Goal: Task Accomplishment & Management: Manage account settings

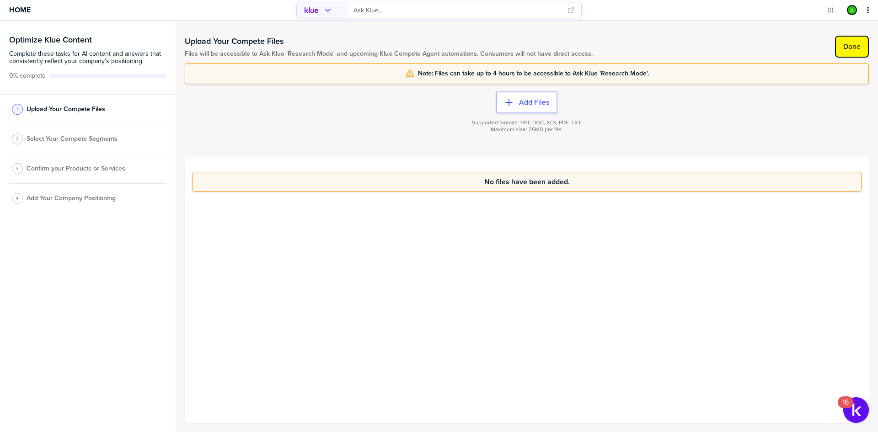
click at [853, 49] on label "Done" at bounding box center [851, 46] width 17 height 9
click at [61, 172] on span "Confirm your Products or Services" at bounding box center [76, 171] width 99 height 7
click at [69, 141] on span "Select Your Compete Segments" at bounding box center [72, 141] width 91 height 7
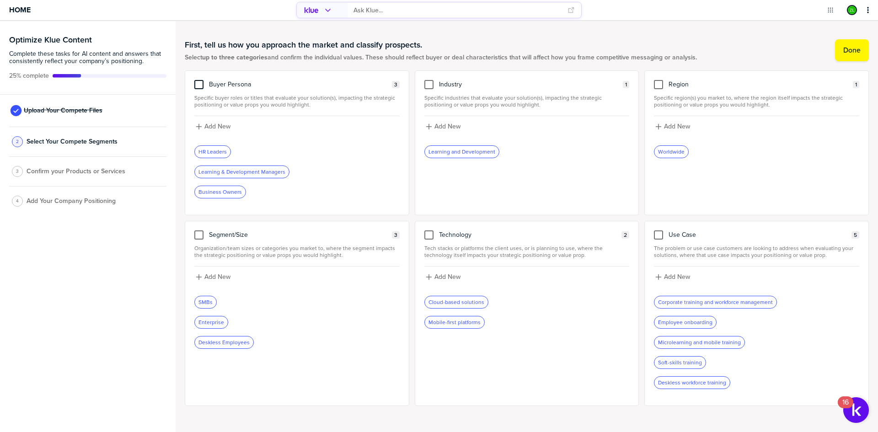
click at [199, 83] on div at bounding box center [198, 84] width 9 height 9
click at [199, 80] on input "checkbox" at bounding box center [199, 80] width 0 height 0
click at [197, 234] on div at bounding box center [198, 235] width 9 height 9
click at [199, 231] on input "checkbox" at bounding box center [199, 231] width 0 height 0
click at [655, 234] on div at bounding box center [658, 235] width 9 height 9
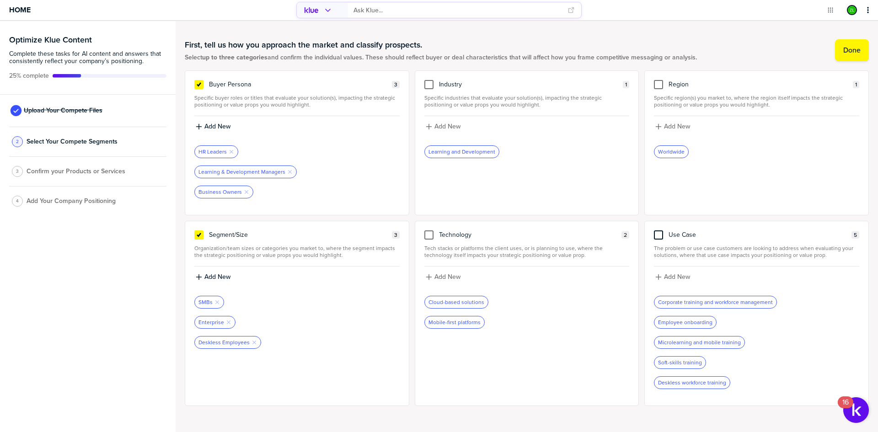
click at [659, 231] on input "checkbox" at bounding box center [659, 231] width 0 height 0
click at [835, 48] on button "Done" at bounding box center [852, 50] width 34 height 22
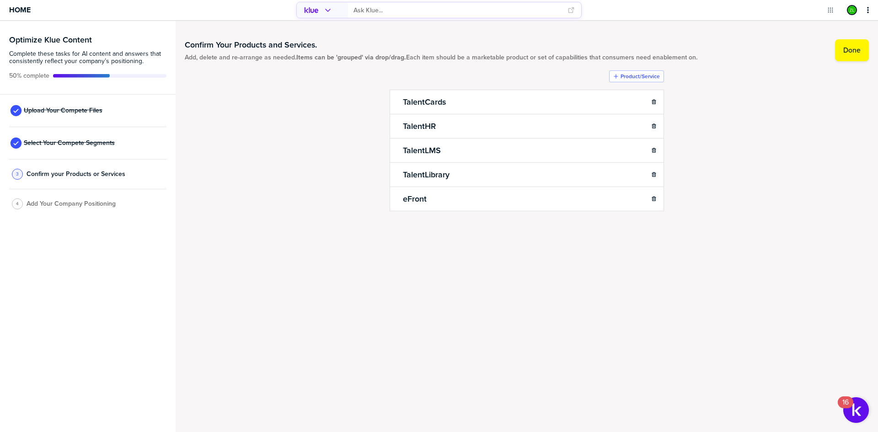
drag, startPoint x: 70, startPoint y: 207, endPoint x: 468, endPoint y: 70, distance: 421.0
click at [70, 207] on span "Add Your Company Positioning" at bounding box center [71, 203] width 89 height 7
click at [832, 42] on div at bounding box center [832, 50] width 5 height 22
click at [841, 48] on button "Done" at bounding box center [852, 50] width 34 height 22
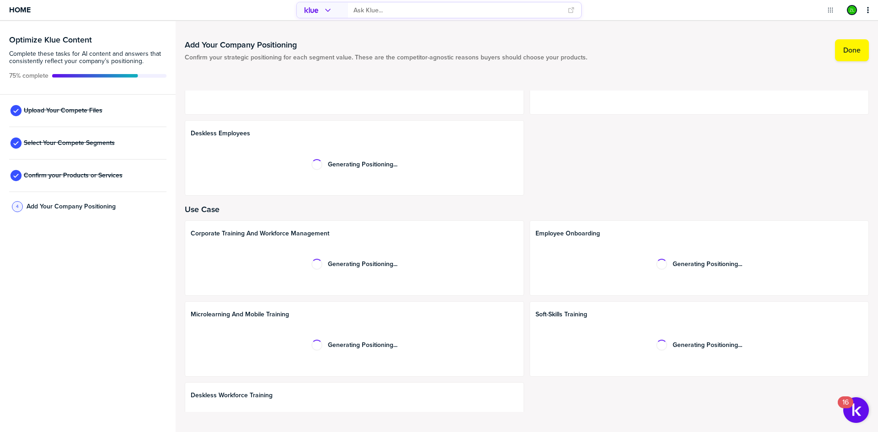
scroll to position [293, 0]
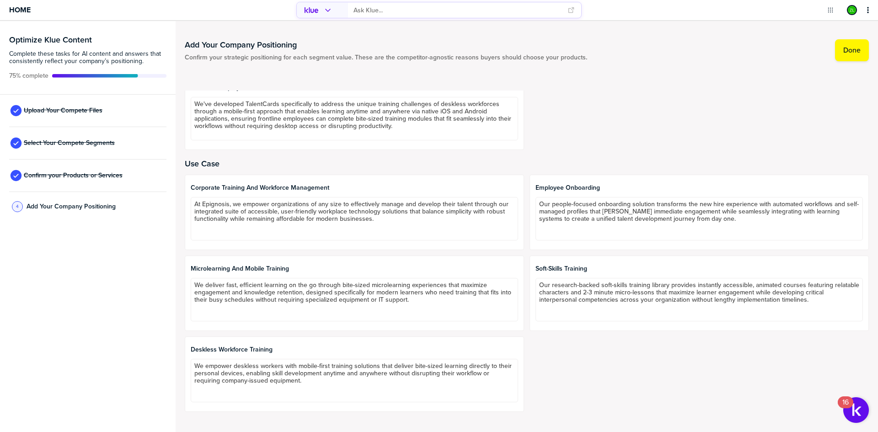
click at [566, 347] on div "Corporate training and workforce management At Epignosis, we empower organizati…" at bounding box center [527, 293] width 684 height 237
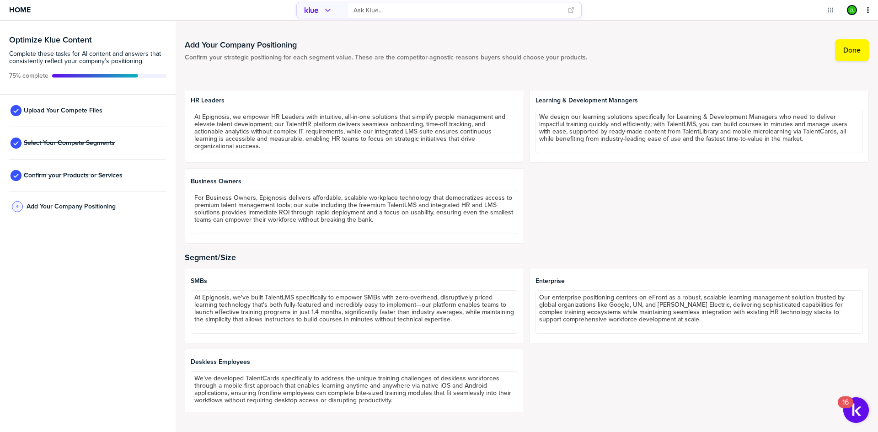
scroll to position [0, 0]
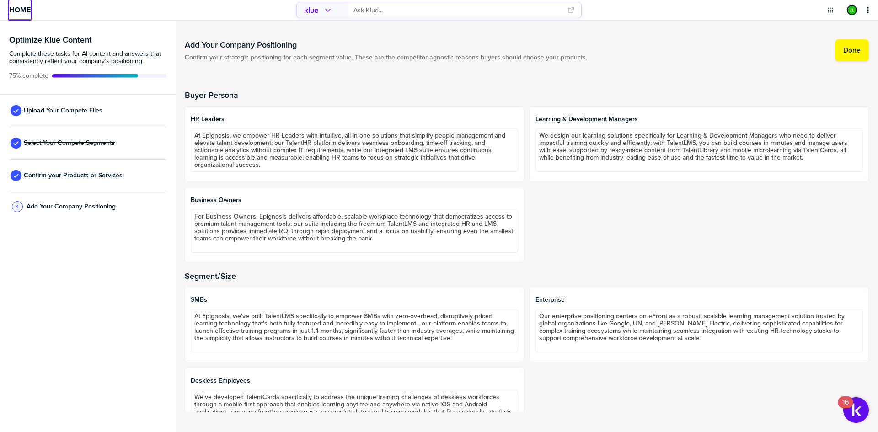
click at [23, 10] on span "Home" at bounding box center [19, 10] width 21 height 8
click at [23, 12] on span "Home" at bounding box center [19, 10] width 21 height 8
